Goal: Navigation & Orientation: Understand site structure

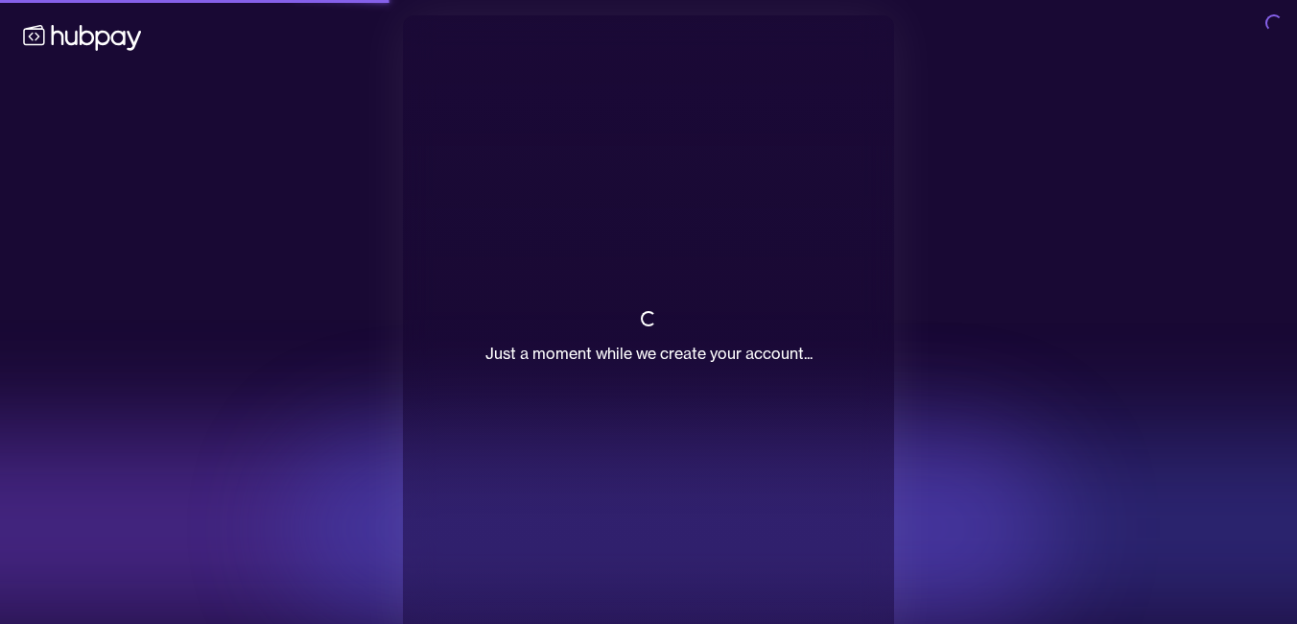
scroll to position [40, 0]
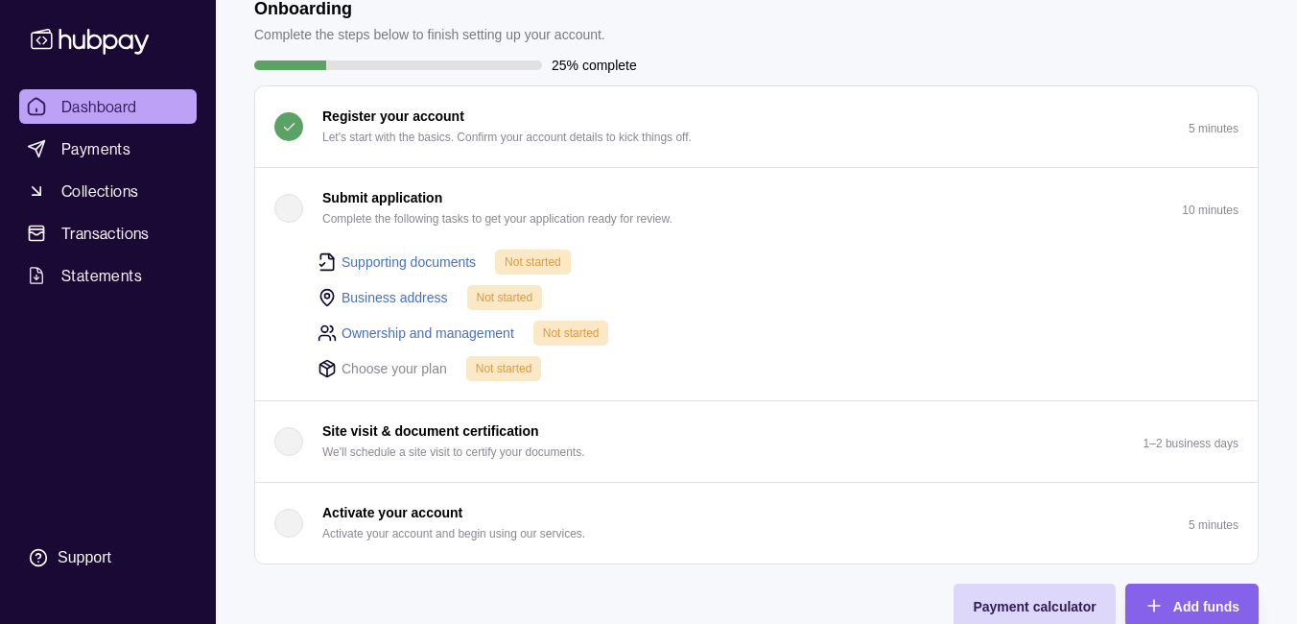
scroll to position [79, 0]
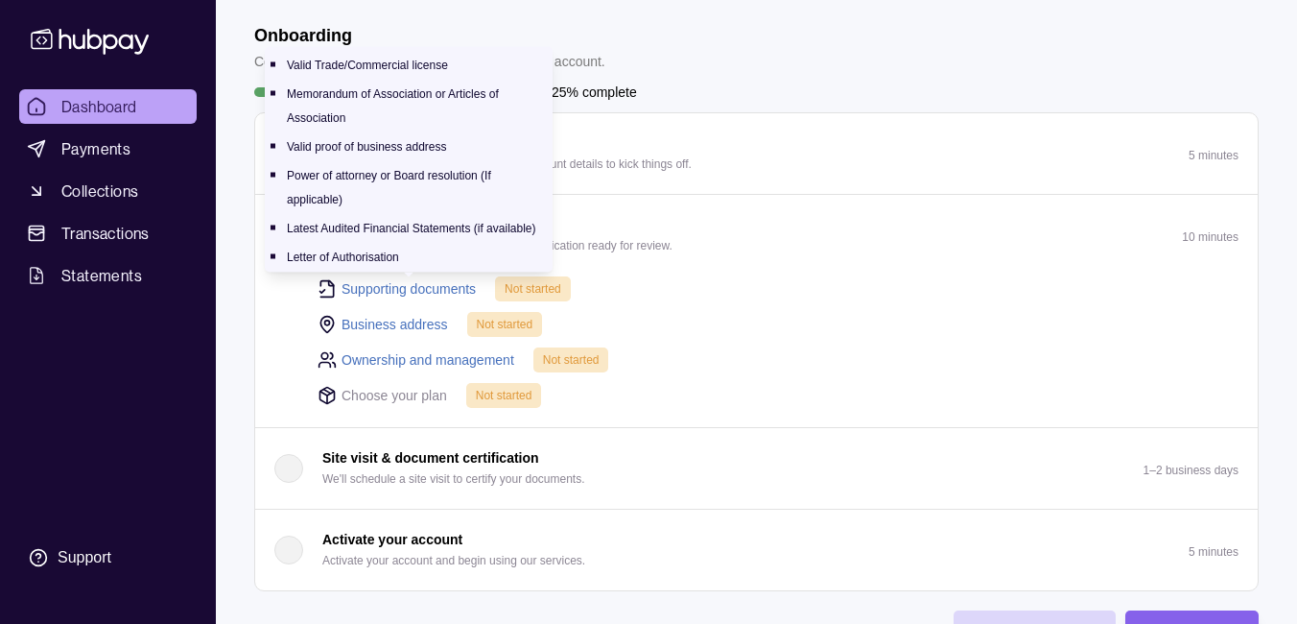
click at [413, 286] on link "Supporting documents" at bounding box center [409, 288] width 134 height 21
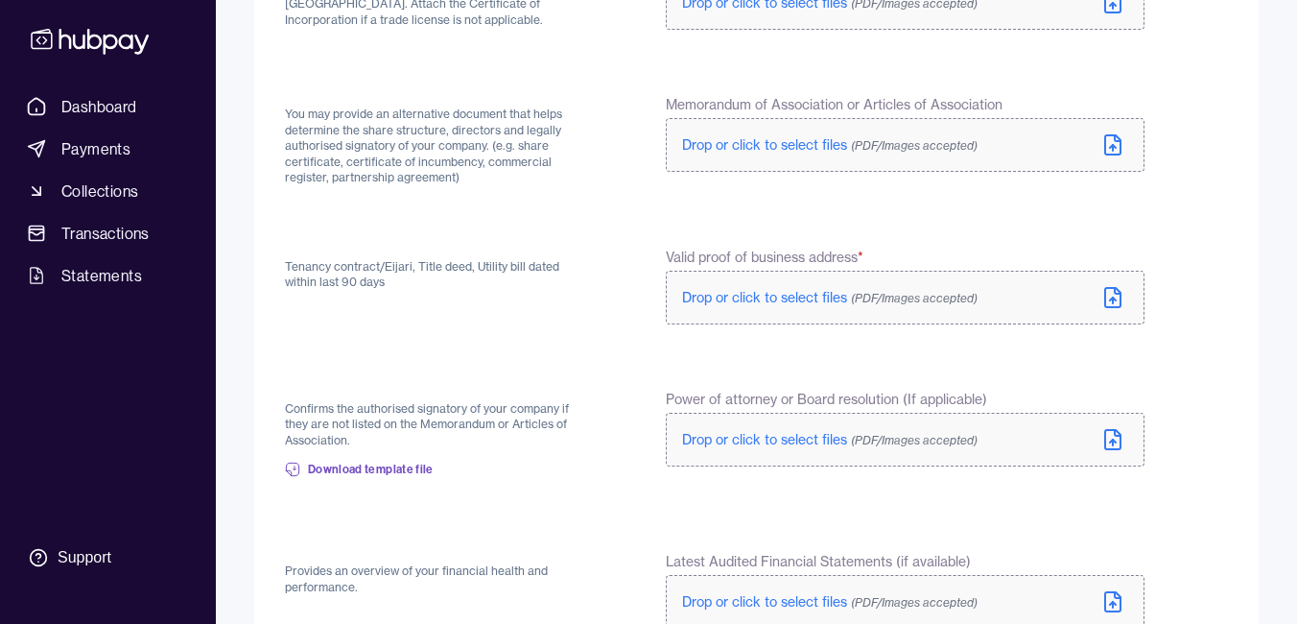
scroll to position [304, 0]
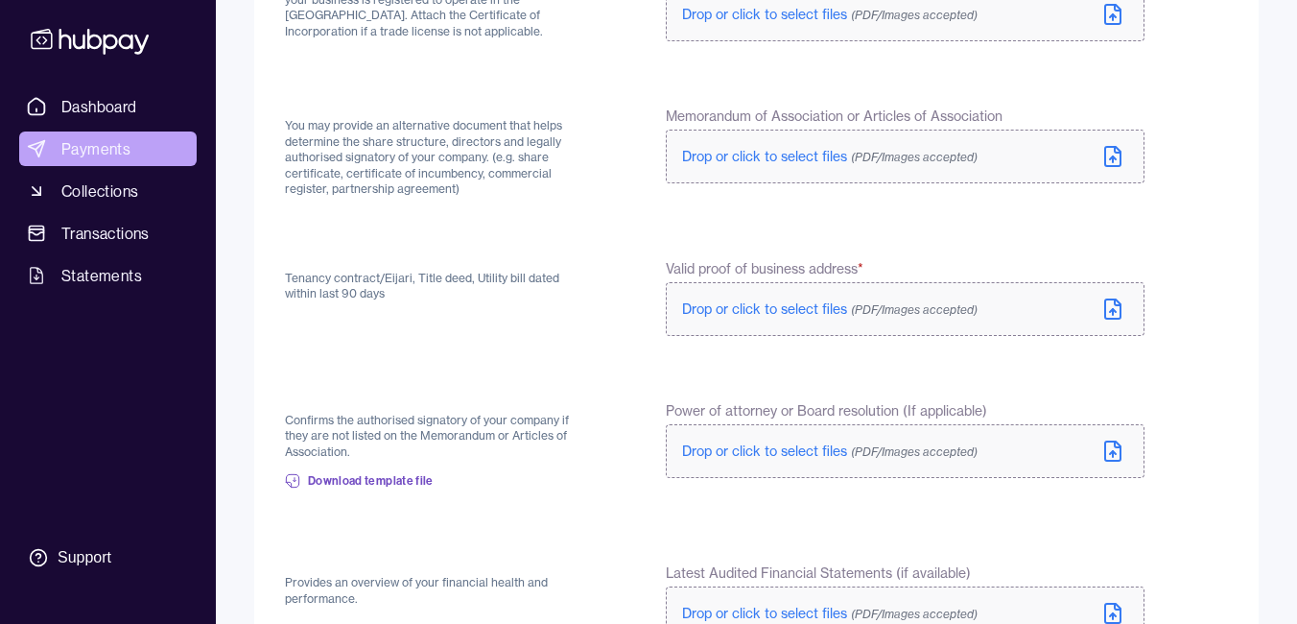
click at [105, 157] on span "Payments" at bounding box center [95, 148] width 69 height 23
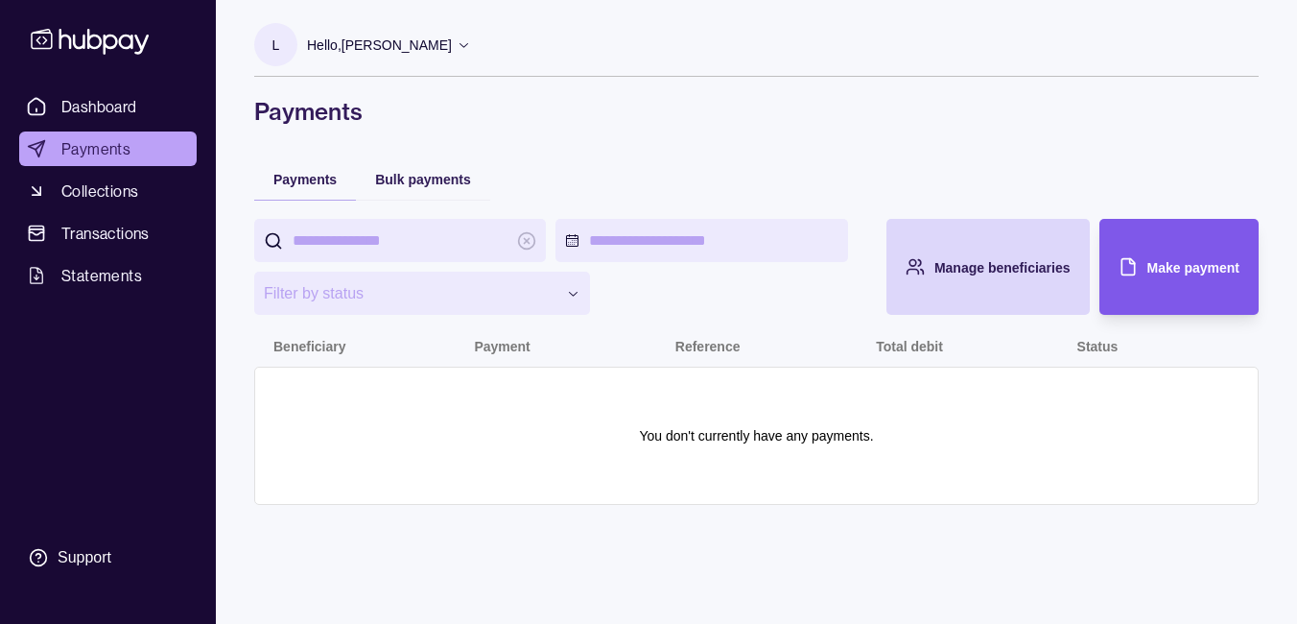
click at [1161, 237] on div "Make payment" at bounding box center [1165, 267] width 150 height 96
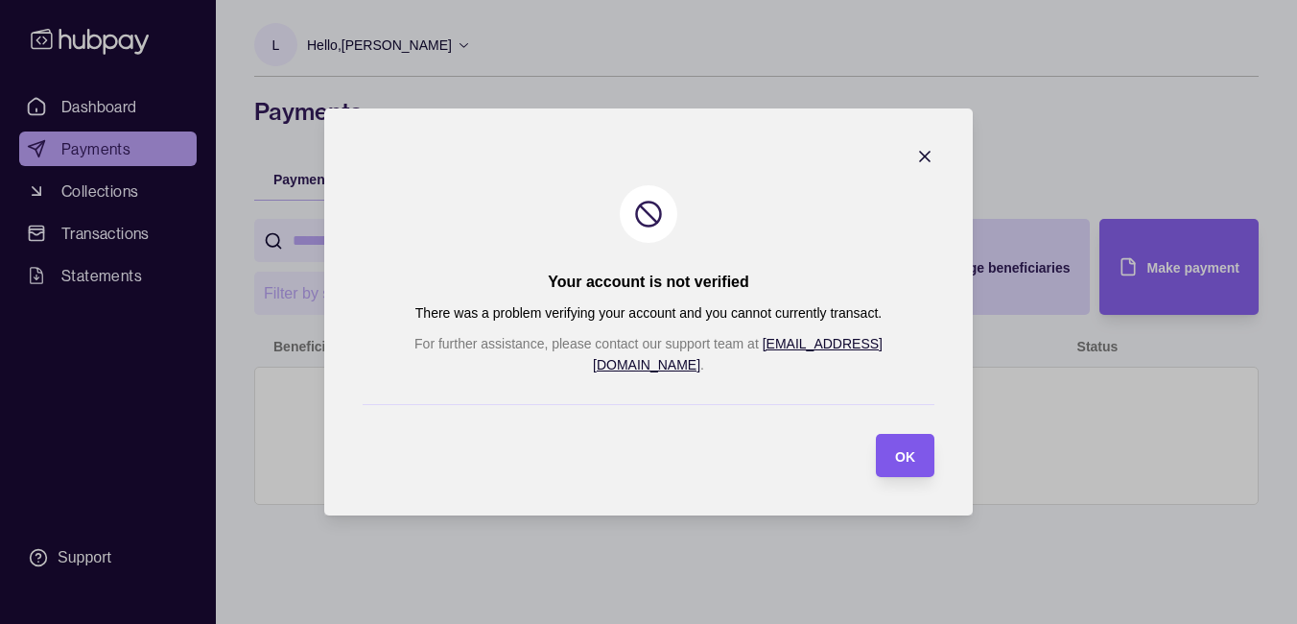
click at [895, 449] on span "OK" at bounding box center [905, 456] width 20 height 15
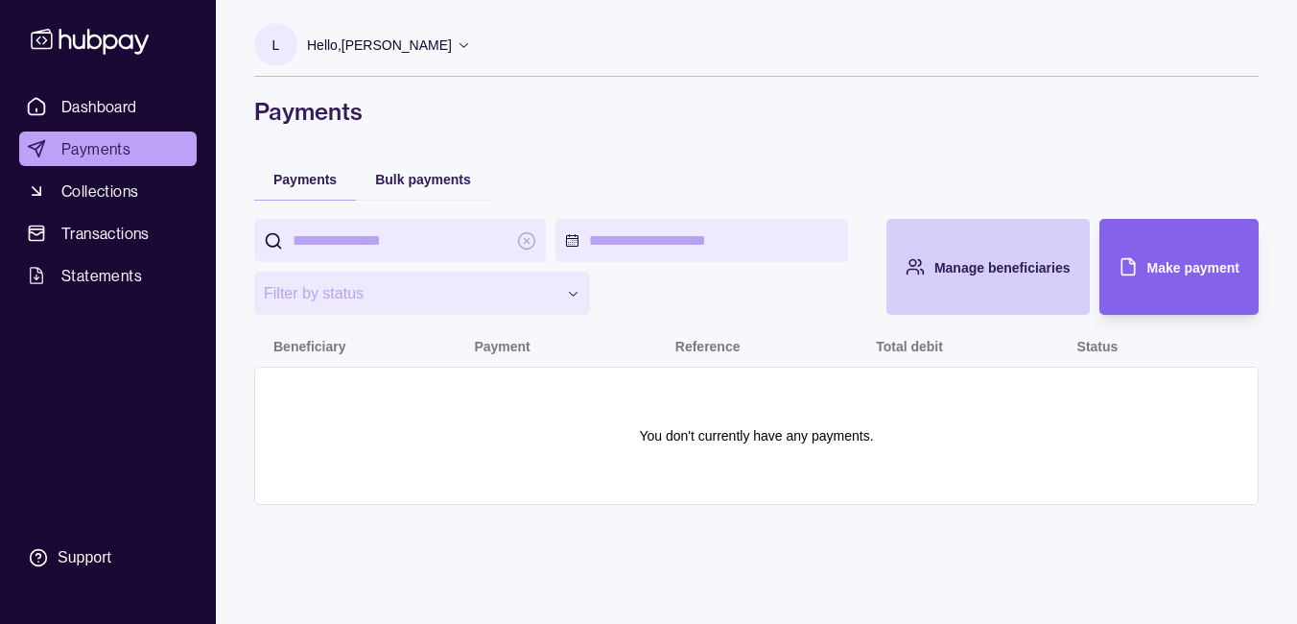
click at [1010, 277] on div "Manage beneficiaries" at bounding box center [1002, 266] width 136 height 23
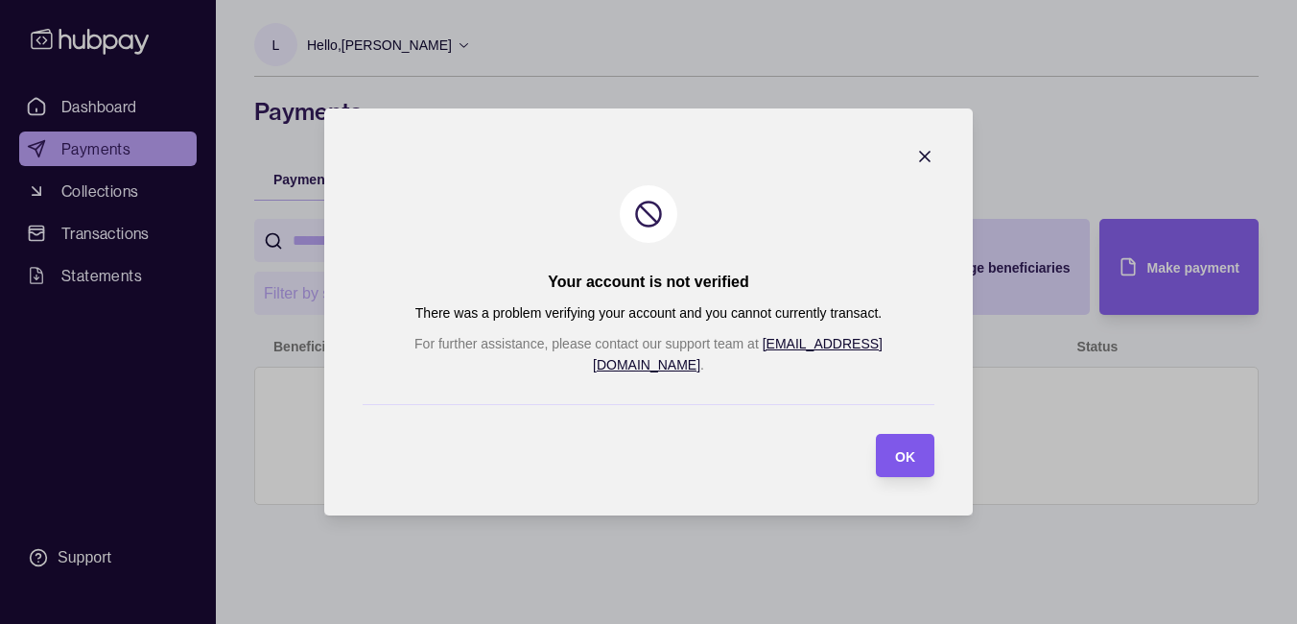
click at [866, 444] on div "OK" at bounding box center [890, 455] width 49 height 43
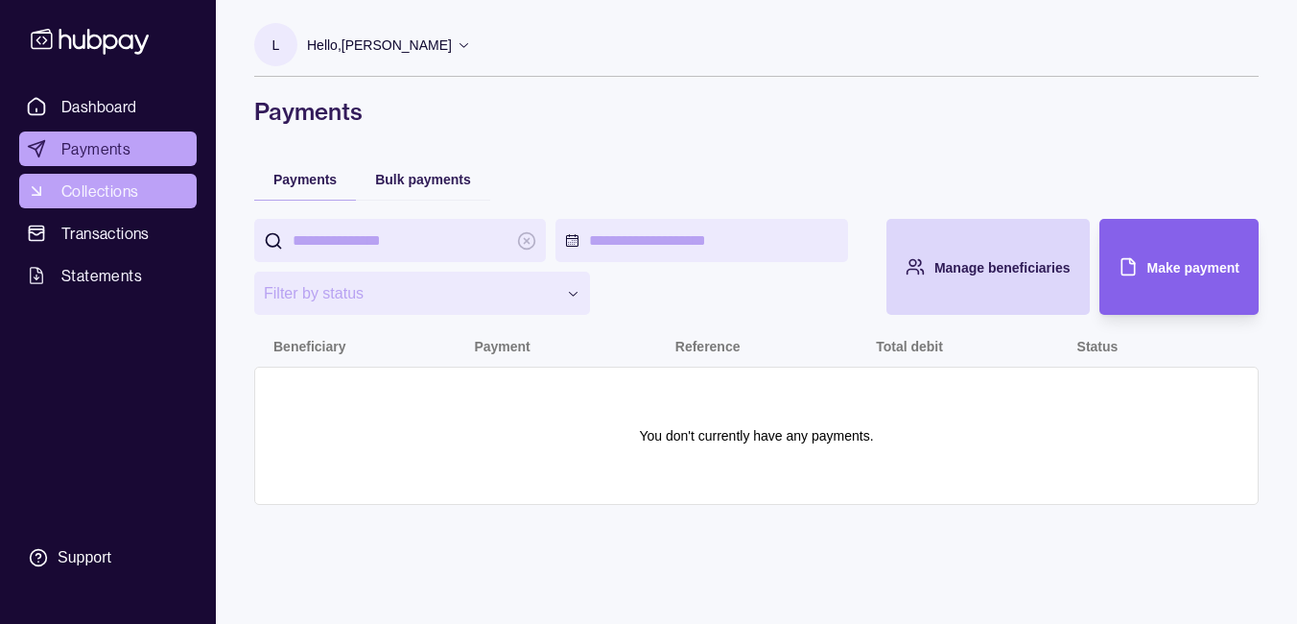
click at [115, 196] on span "Collections" at bounding box center [99, 190] width 77 height 23
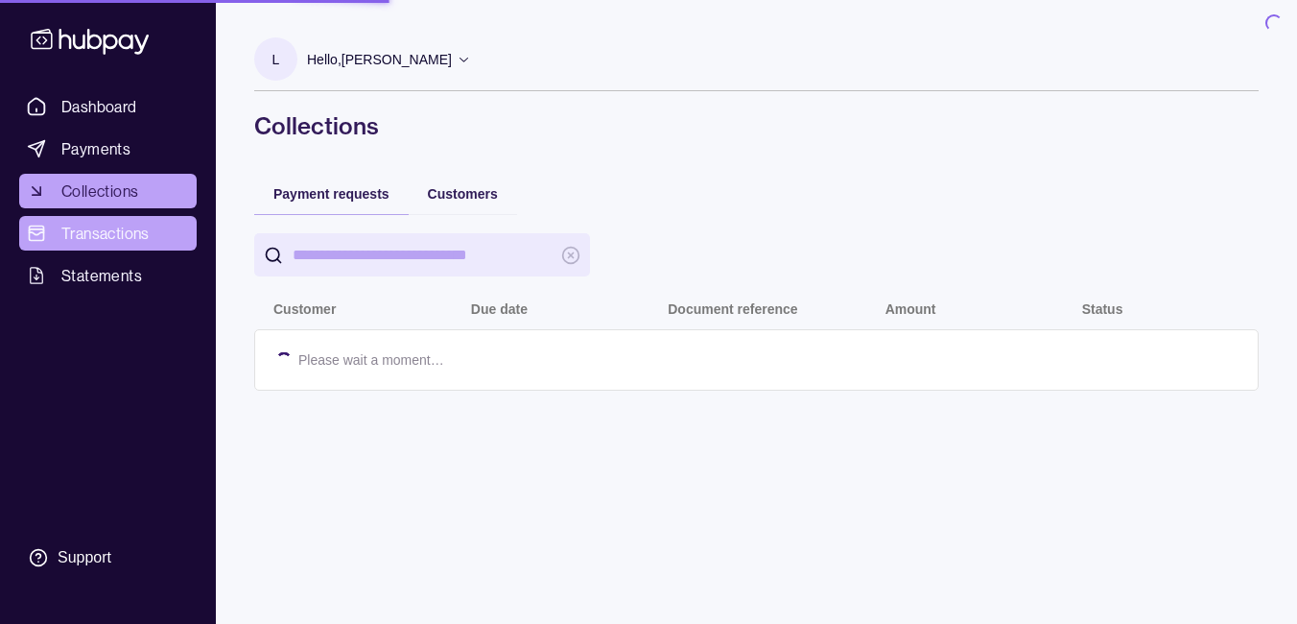
click at [115, 232] on span "Transactions" at bounding box center [105, 233] width 88 height 23
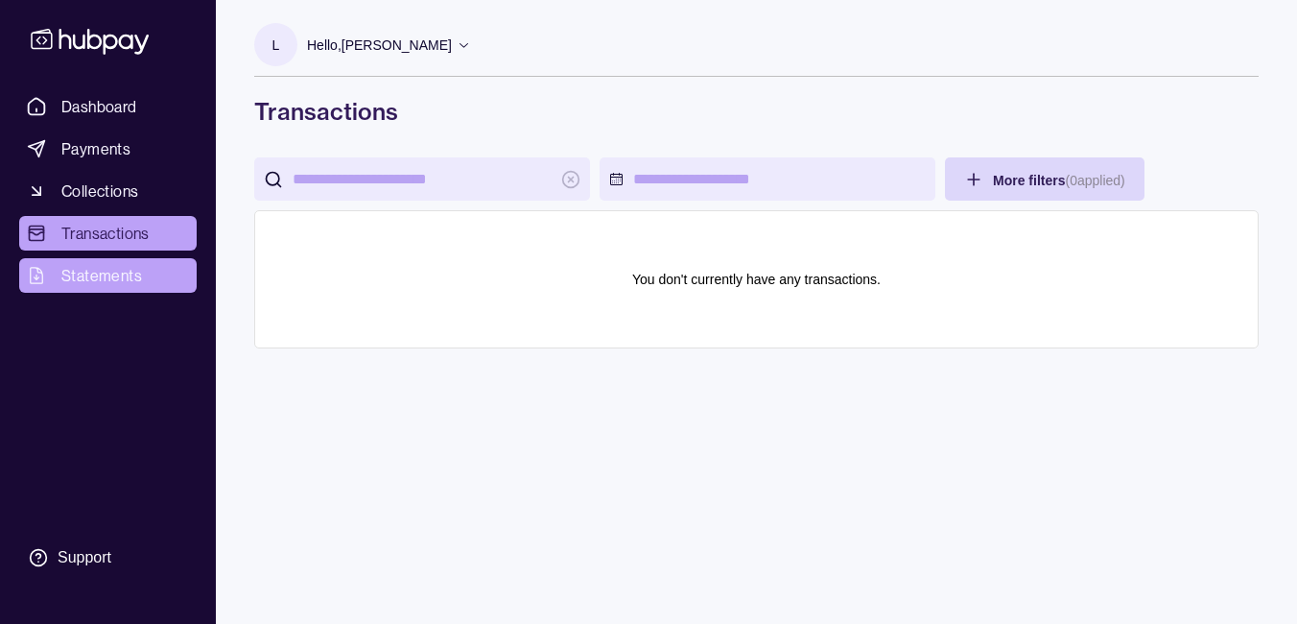
click at [111, 272] on span "Statements" at bounding box center [101, 275] width 81 height 23
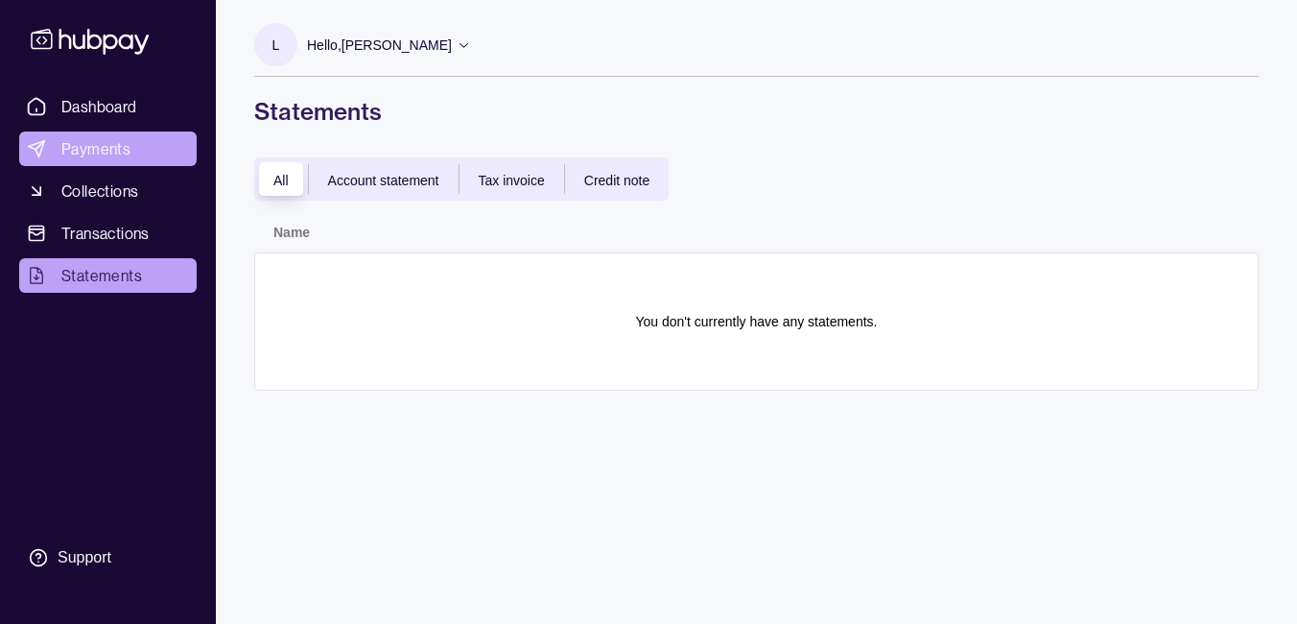
click at [119, 146] on span "Payments" at bounding box center [95, 148] width 69 height 23
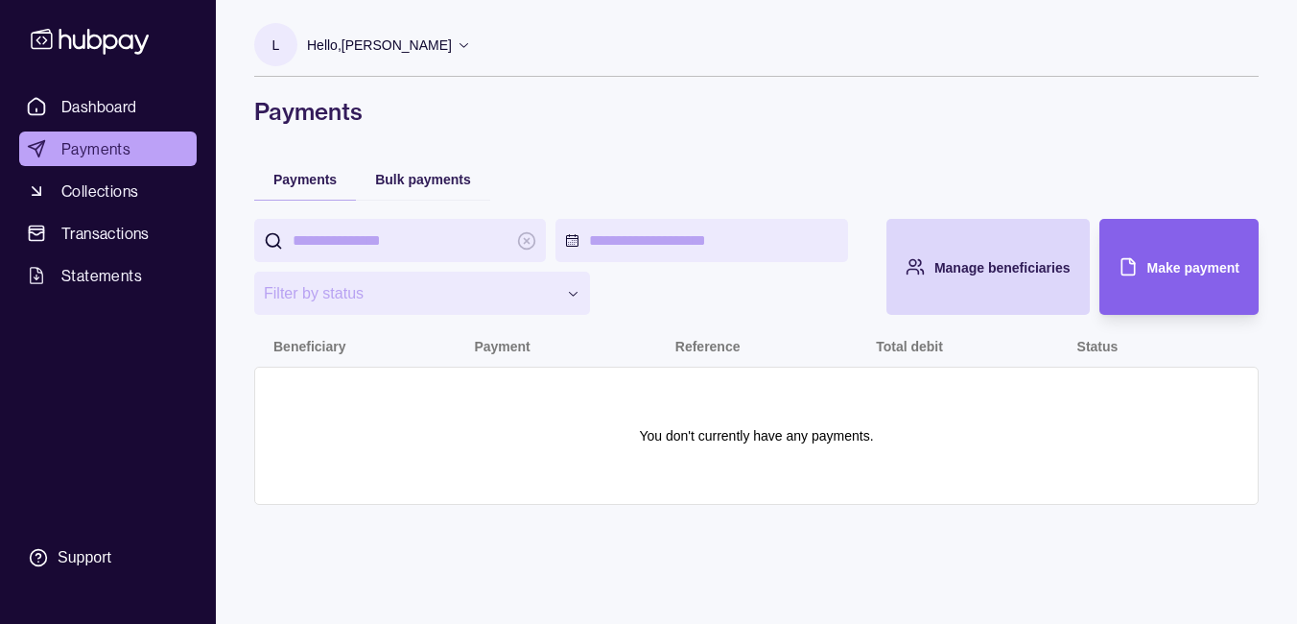
click at [351, 42] on p "Hello, [PERSON_NAME]" at bounding box center [379, 45] width 145 height 21
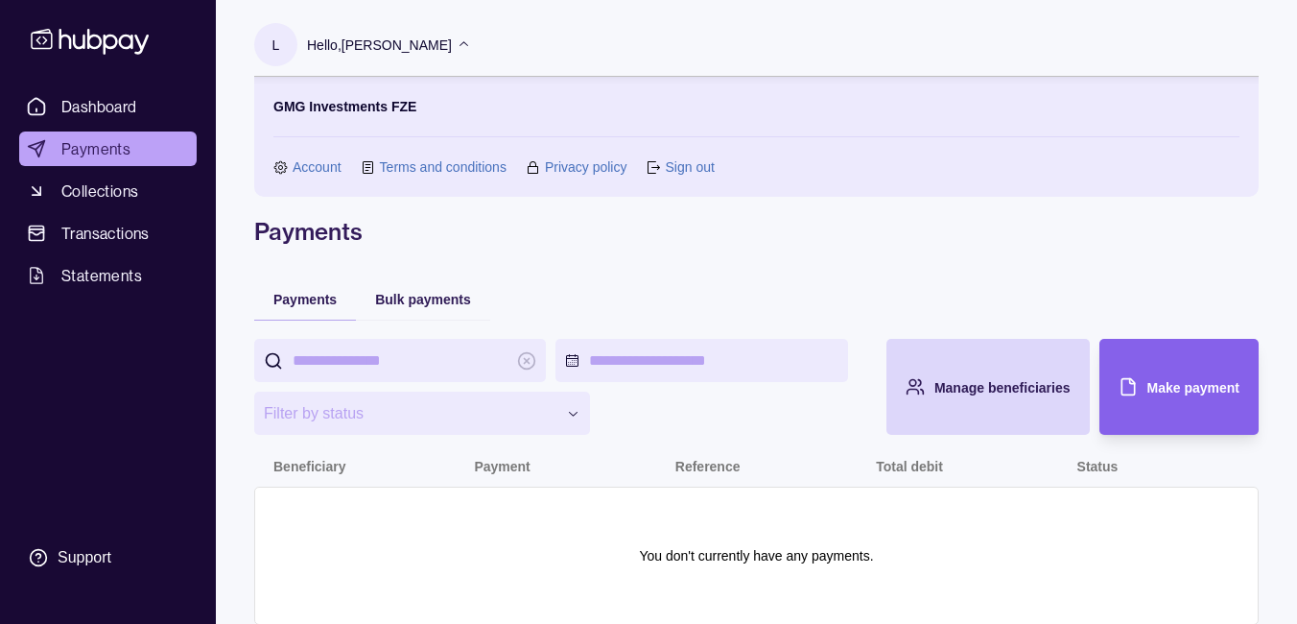
click at [320, 163] on link "Account" at bounding box center [317, 166] width 49 height 21
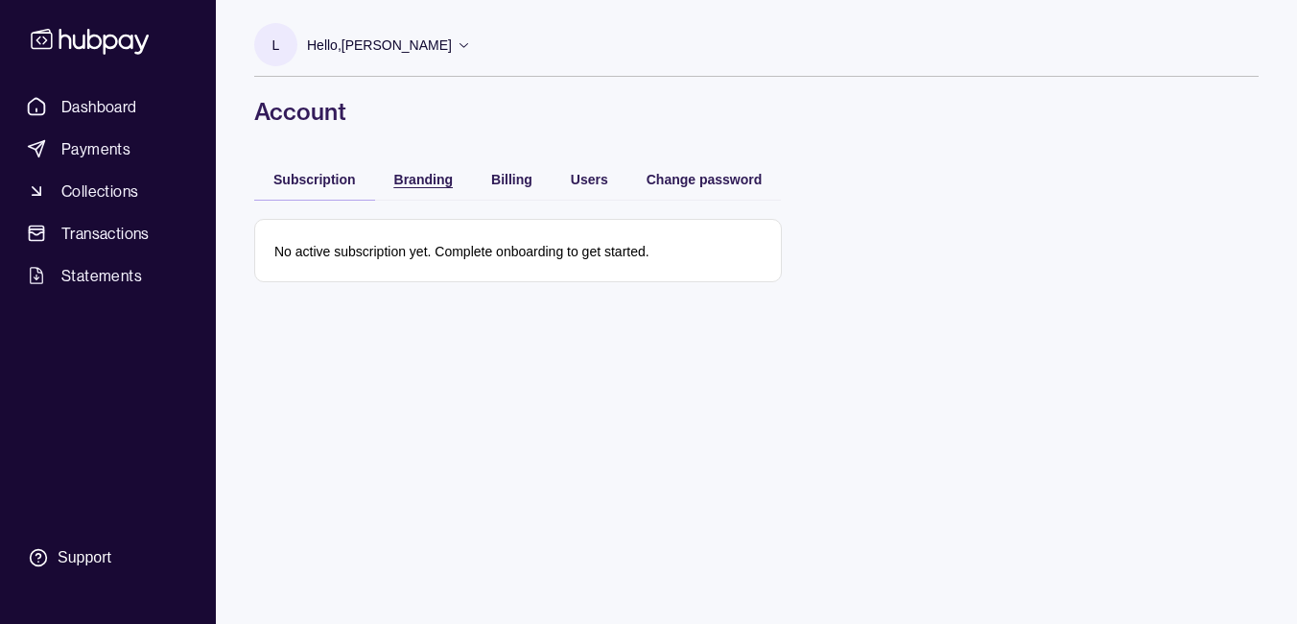
click at [405, 185] on span "Branding" at bounding box center [423, 179] width 59 height 15
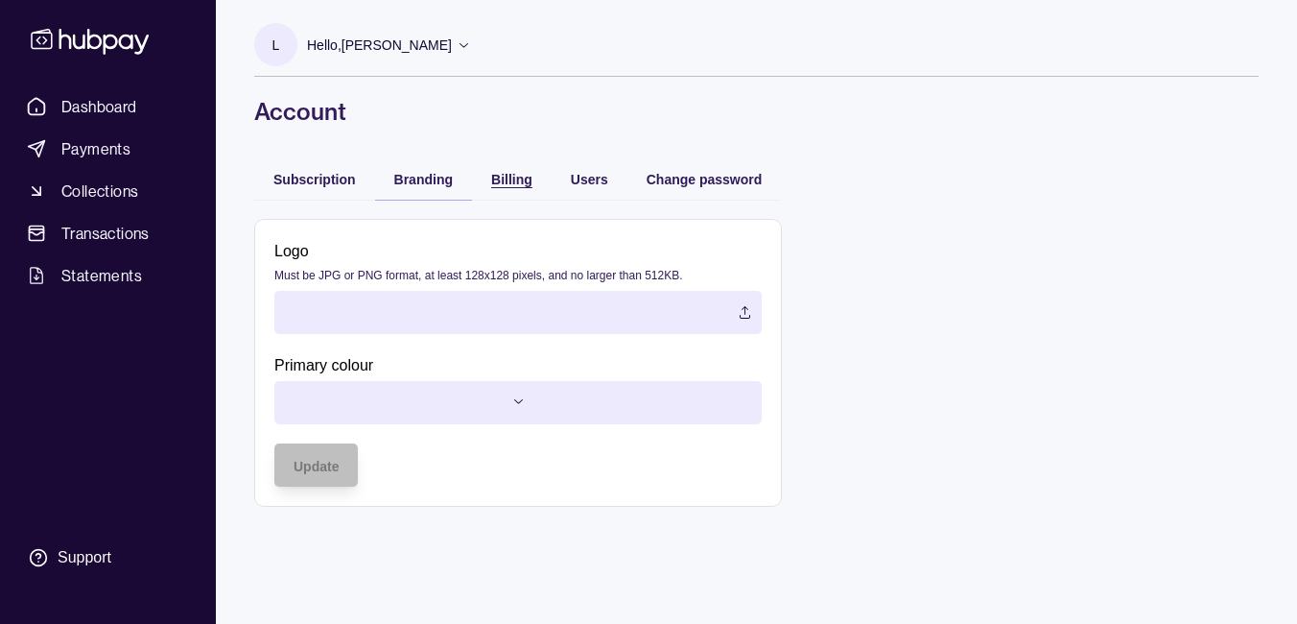
click at [500, 174] on span "Billing" at bounding box center [511, 179] width 41 height 15
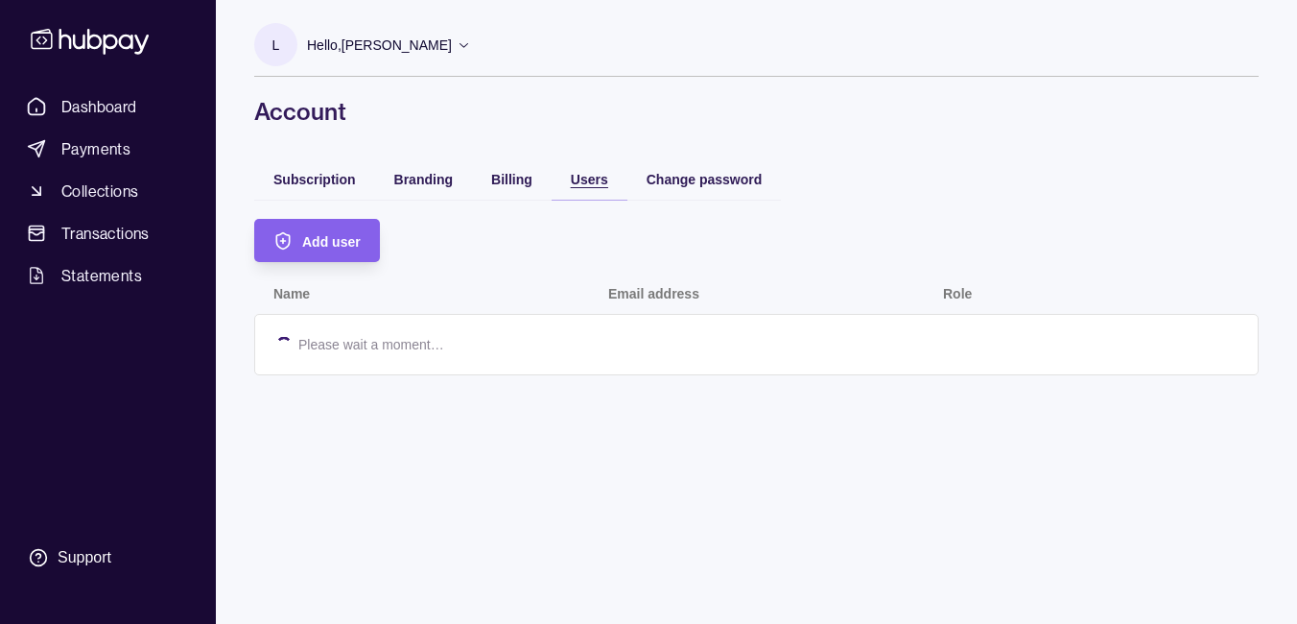
click at [595, 172] on span "Users" at bounding box center [589, 179] width 37 height 15
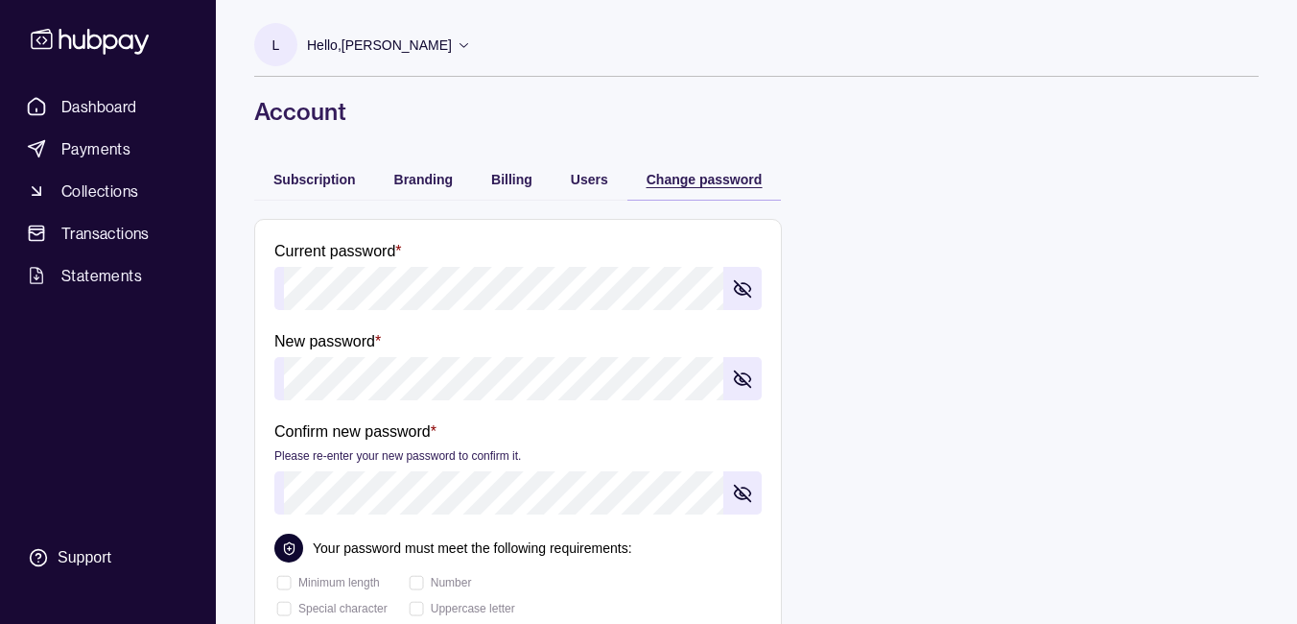
click at [692, 169] on div "Change password" at bounding box center [705, 178] width 116 height 23
click at [293, 170] on div "Subscription" at bounding box center [314, 178] width 83 height 23
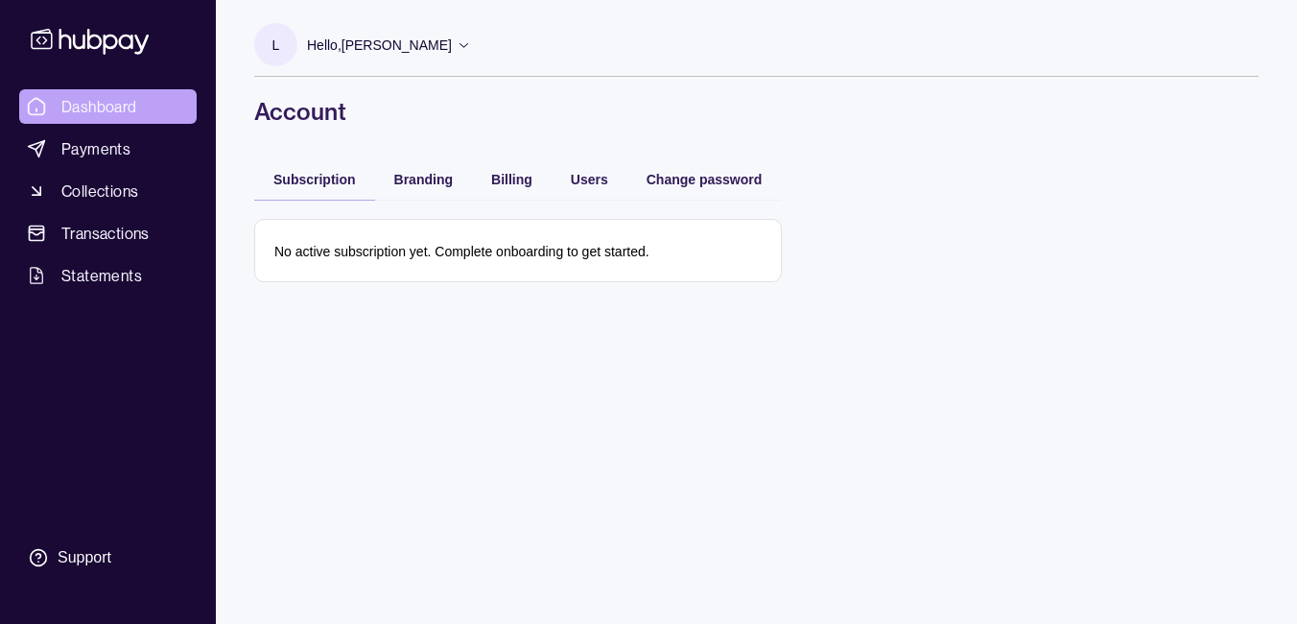
click at [84, 106] on span "Dashboard" at bounding box center [99, 106] width 76 height 23
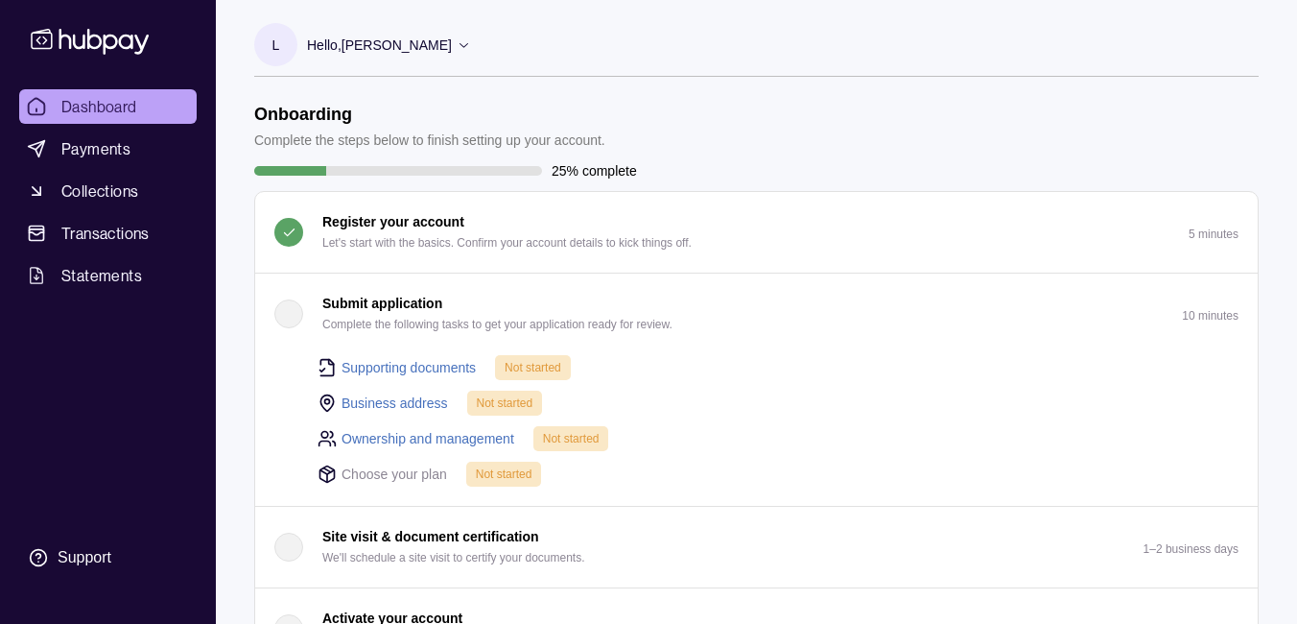
click at [740, 140] on header "Onboarding Complete the steps below to finish setting up your account." at bounding box center [756, 127] width 1004 height 47
